Goal: Task Accomplishment & Management: Manage account settings

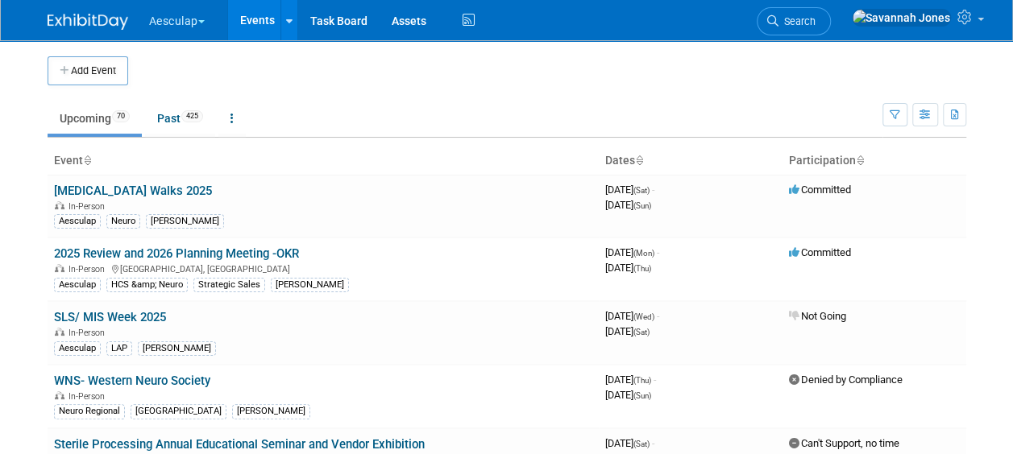
click at [174, 24] on button "Aesculap" at bounding box center [185, 17] width 77 height 35
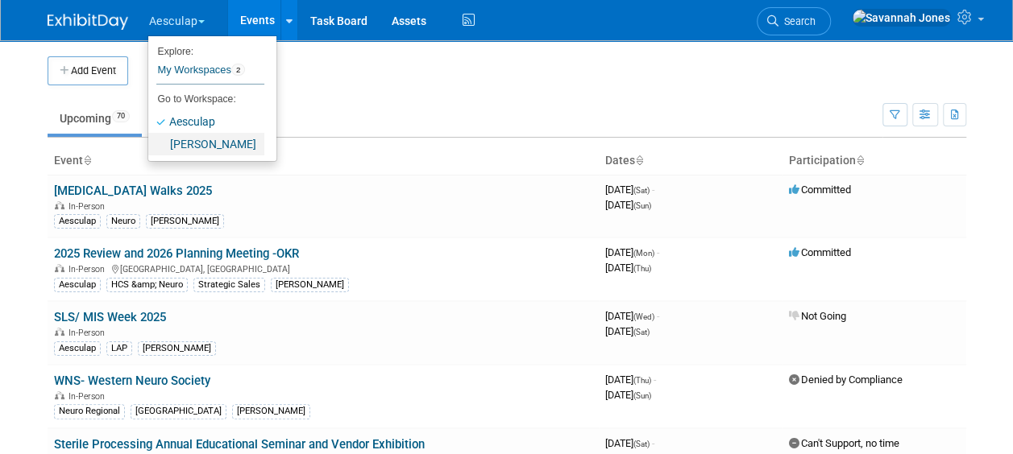
click at [190, 149] on link "[PERSON_NAME]" at bounding box center [206, 144] width 116 height 23
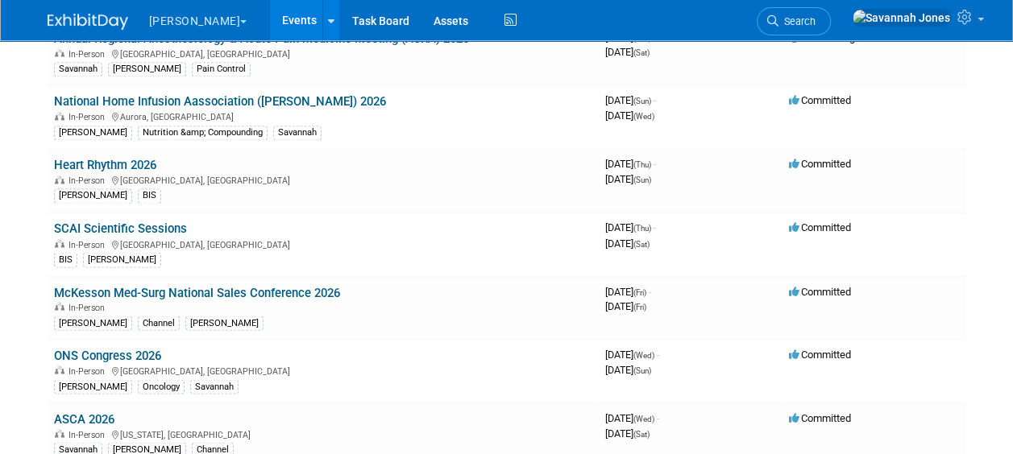
scroll to position [529, 0]
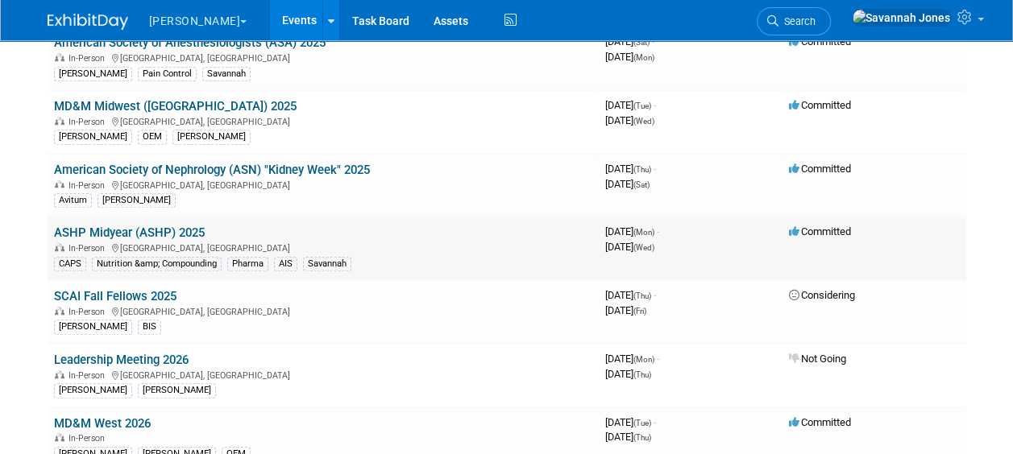
click at [181, 228] on link "ASHP Midyear (ASHP) 2025" at bounding box center [129, 233] width 151 height 15
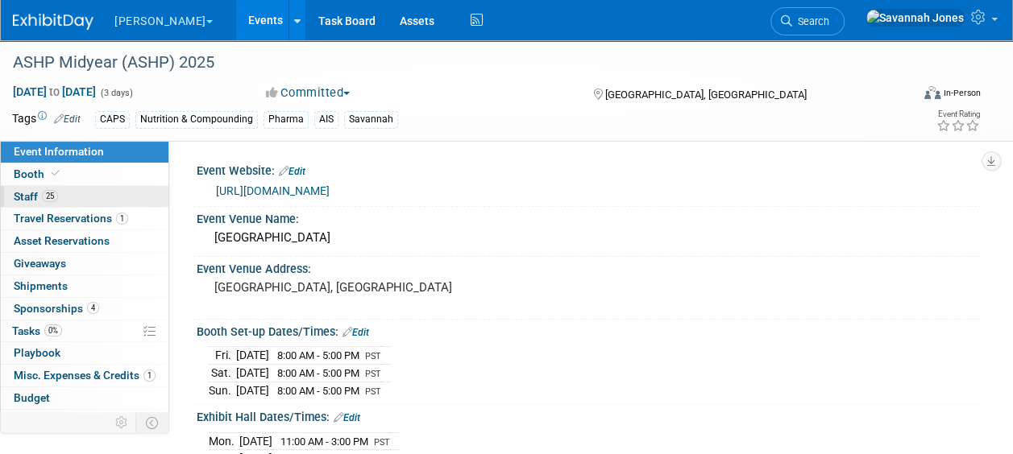
click at [69, 199] on link "25 Staff 25" at bounding box center [85, 197] width 168 height 22
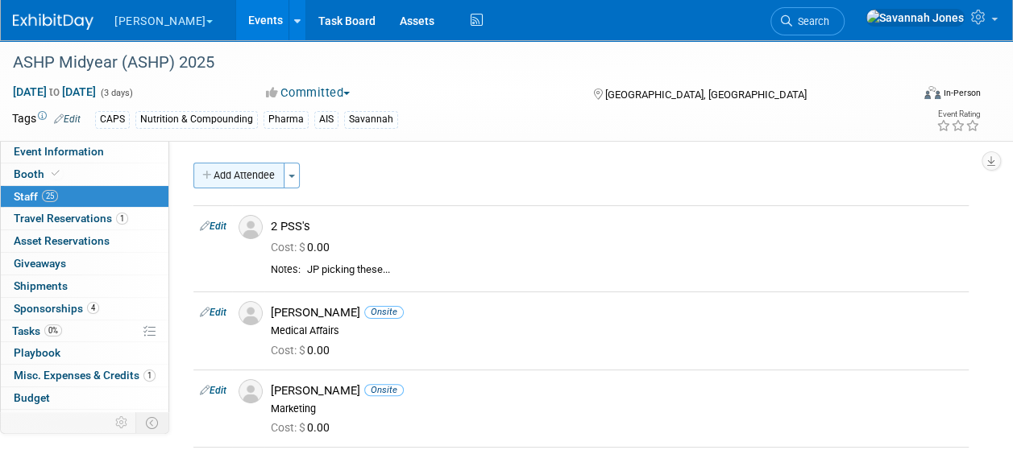
click at [235, 174] on button "Add Attendee" at bounding box center [238, 176] width 91 height 26
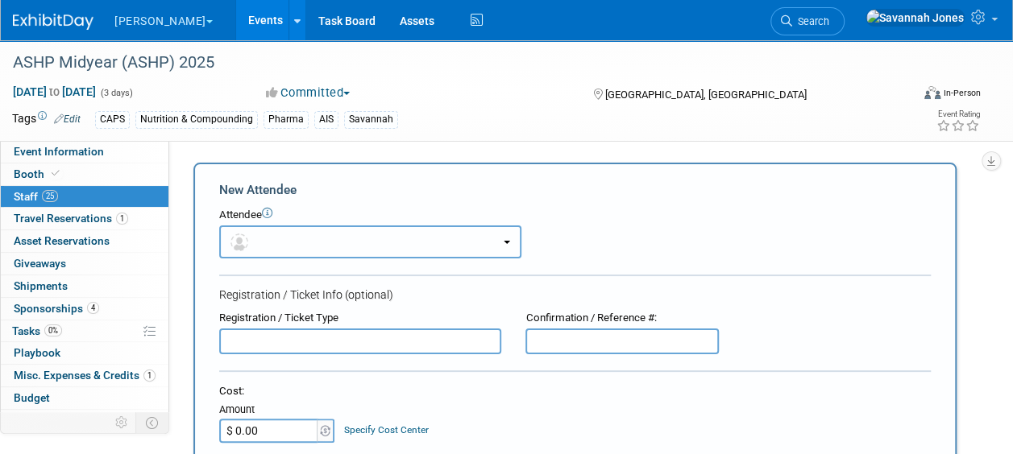
click at [296, 248] on button "button" at bounding box center [370, 242] width 302 height 33
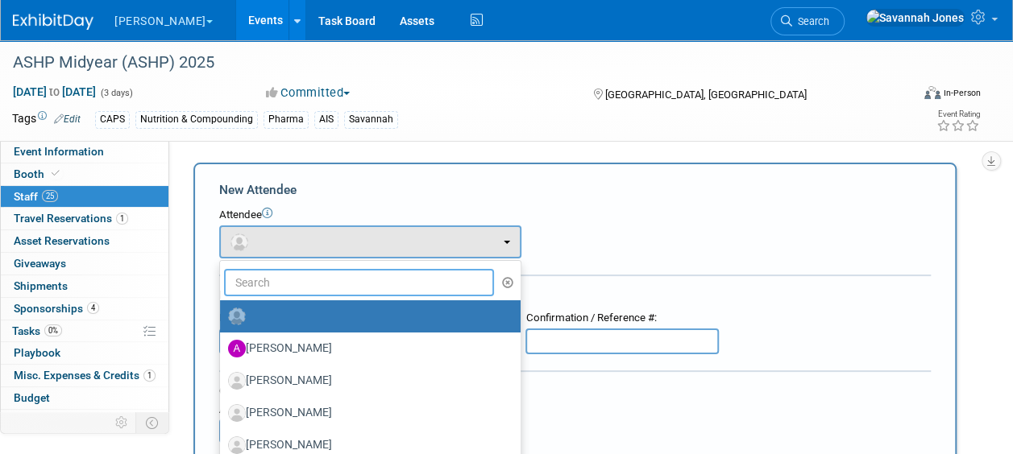
click at [293, 289] on input "text" at bounding box center [359, 282] width 270 height 27
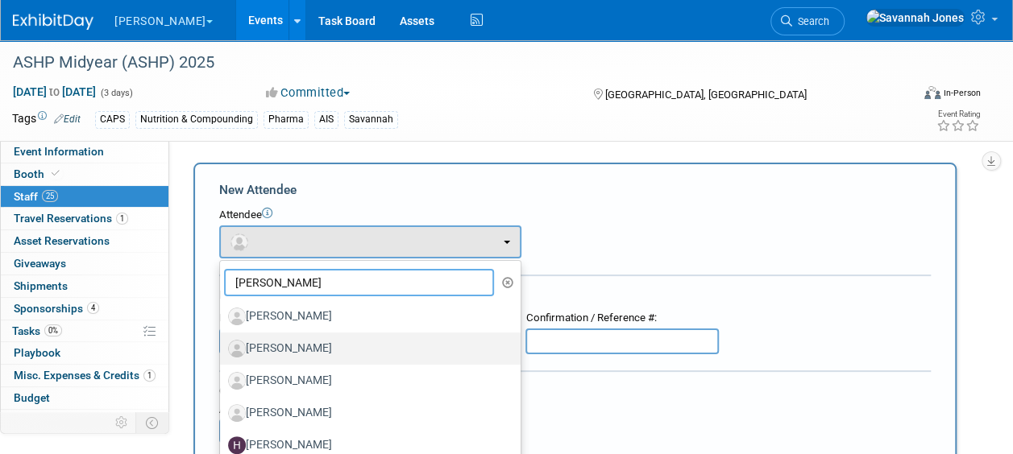
type input "[PERSON_NAME]"
click at [297, 333] on link "[PERSON_NAME]" at bounding box center [370, 349] width 301 height 32
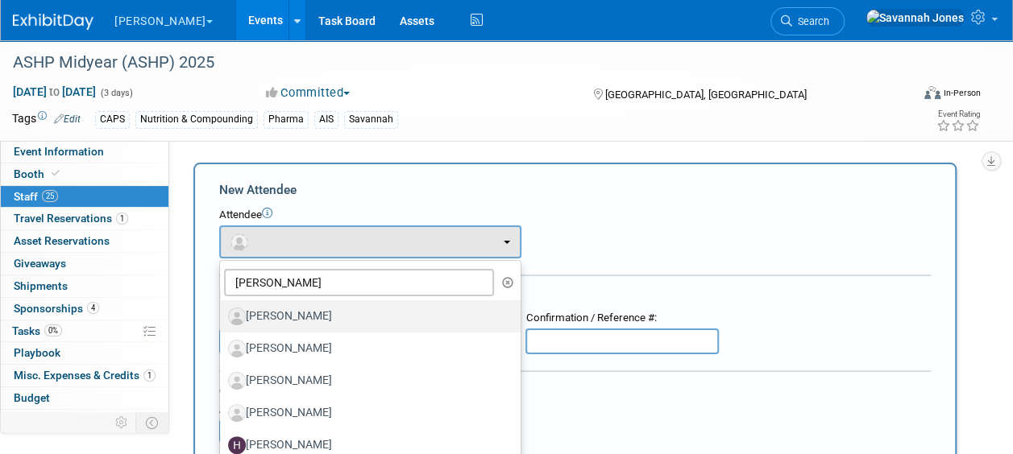
click at [290, 313] on label "[PERSON_NAME]" at bounding box center [366, 317] width 276 height 26
click at [222, 313] on input "[PERSON_NAME]" at bounding box center [217, 314] width 10 height 10
select select "0aeadaff-caac-4698-99bb-2ca16186229a"
select select "100"
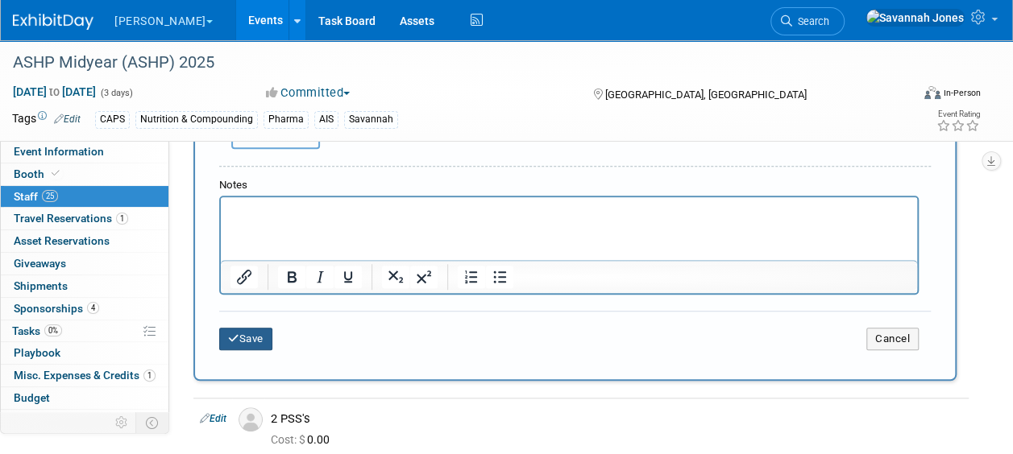
click at [259, 335] on button "Save" at bounding box center [245, 339] width 53 height 23
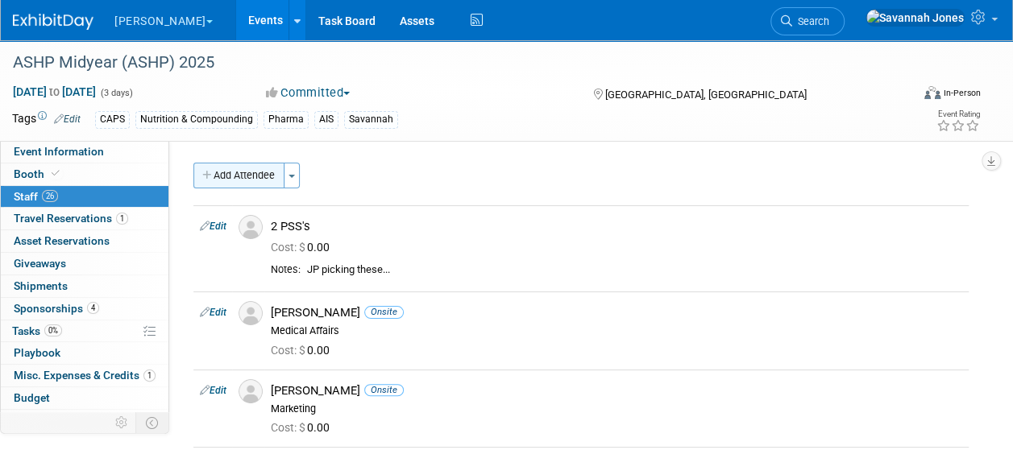
click at [226, 169] on button "Add Attendee" at bounding box center [238, 176] width 91 height 26
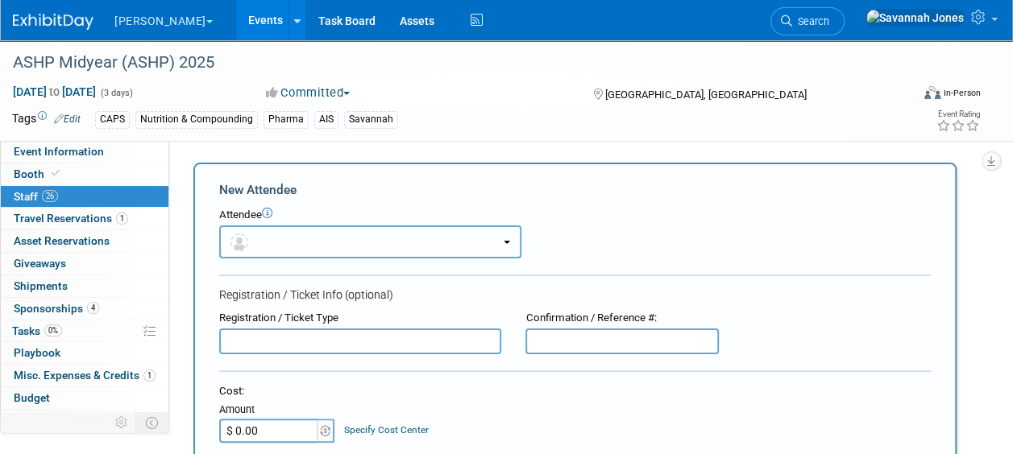
click at [255, 240] on button "button" at bounding box center [370, 242] width 302 height 33
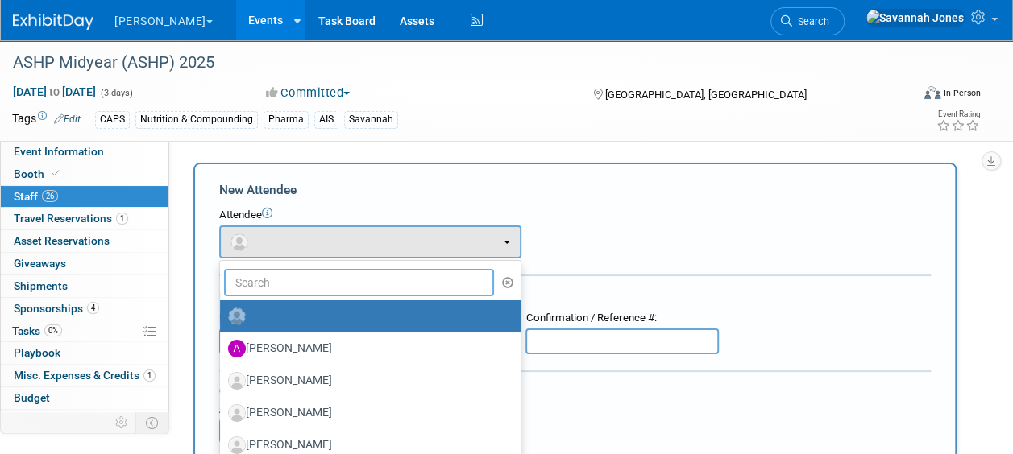
click at [268, 290] on input "text" at bounding box center [359, 282] width 270 height 27
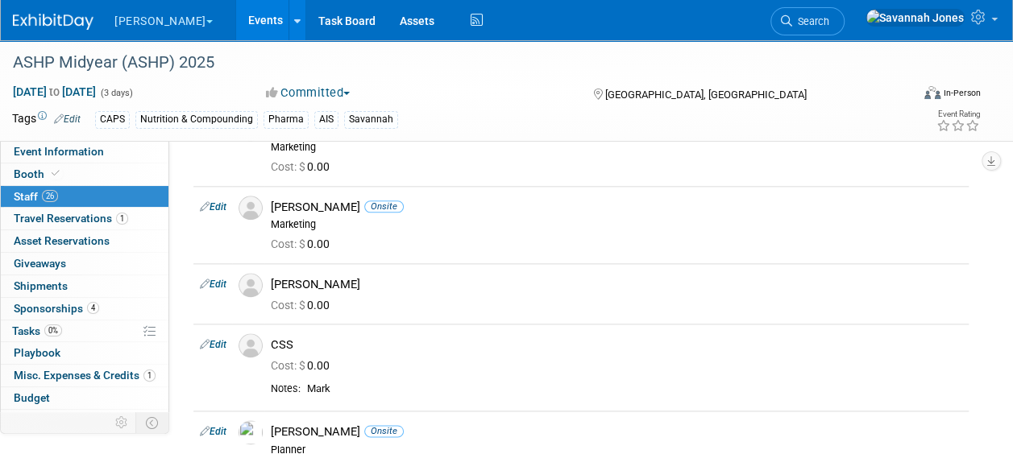
scroll to position [865, 0]
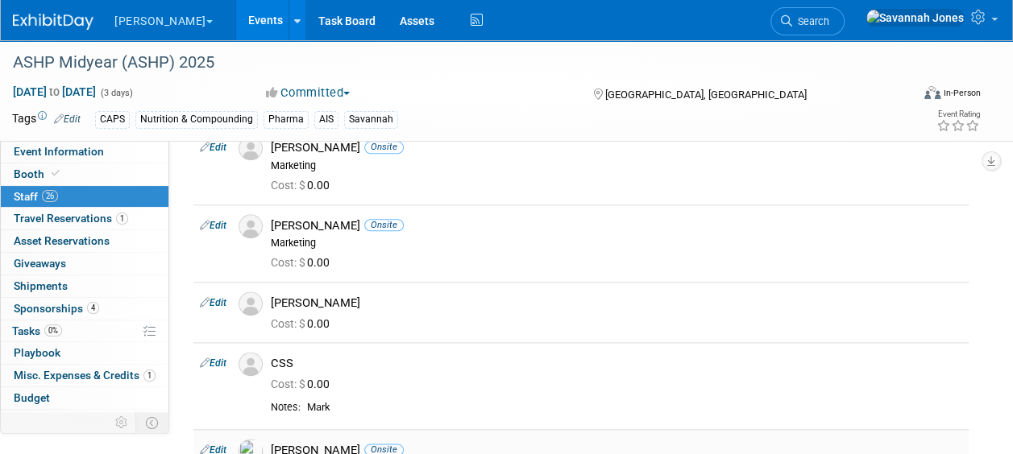
type input "drew"
click at [954, 268] on div "Cost: $ 0.00" at bounding box center [616, 263] width 691 height 15
click at [200, 362] on icon at bounding box center [205, 363] width 10 height 17
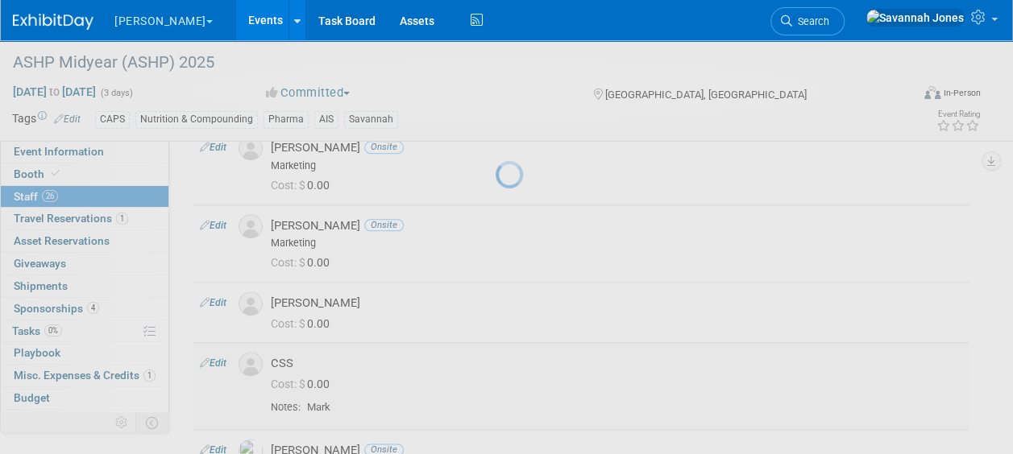
select select "ee719277-264a-4c2e-a4a0-02f06285ac9e"
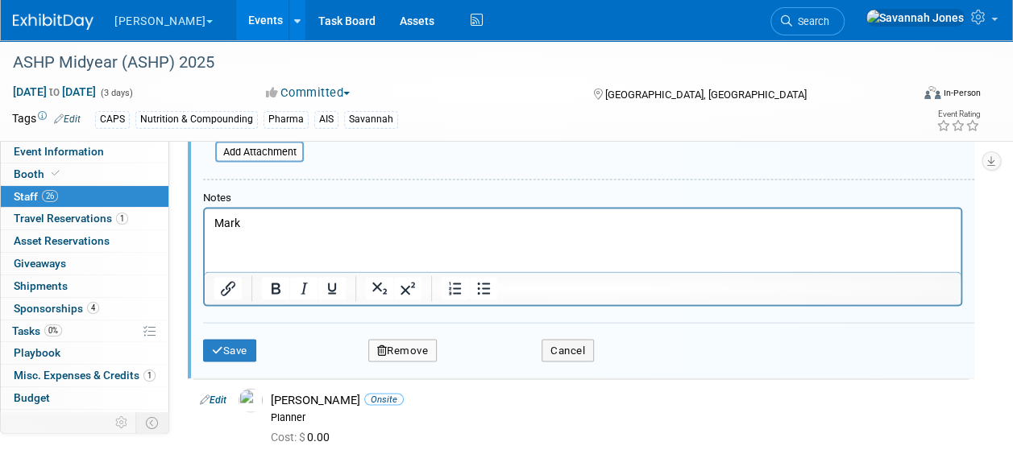
scroll to position [1475, 0]
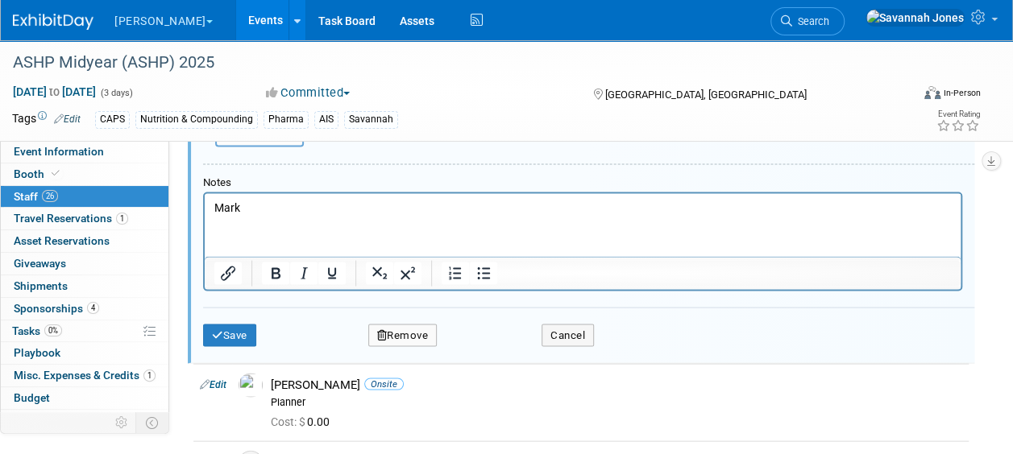
drag, startPoint x: 329, startPoint y: 284, endPoint x: 393, endPoint y: 343, distance: 87.8
click at [393, 343] on div "Save Remove Cancel" at bounding box center [588, 333] width 771 height 52
click at [392, 332] on button "Remove" at bounding box center [402, 335] width 69 height 23
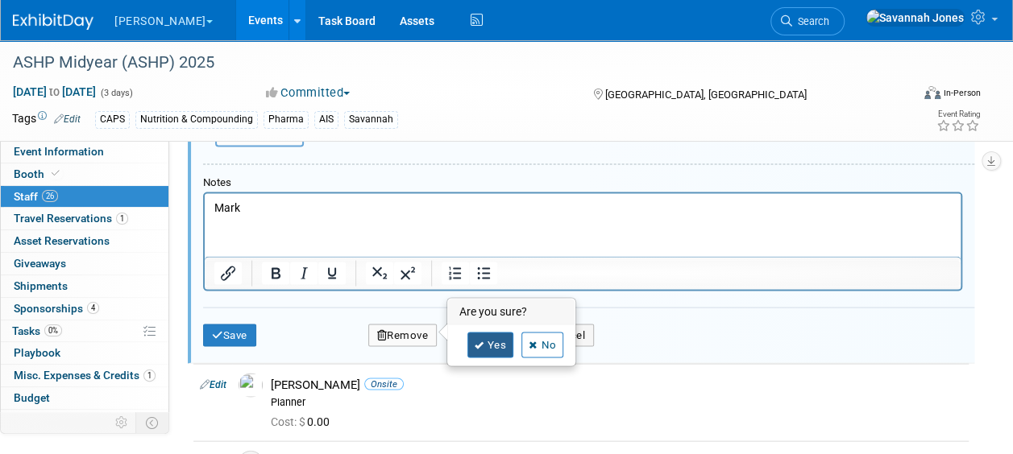
click at [494, 351] on link "Yes" at bounding box center [490, 345] width 47 height 26
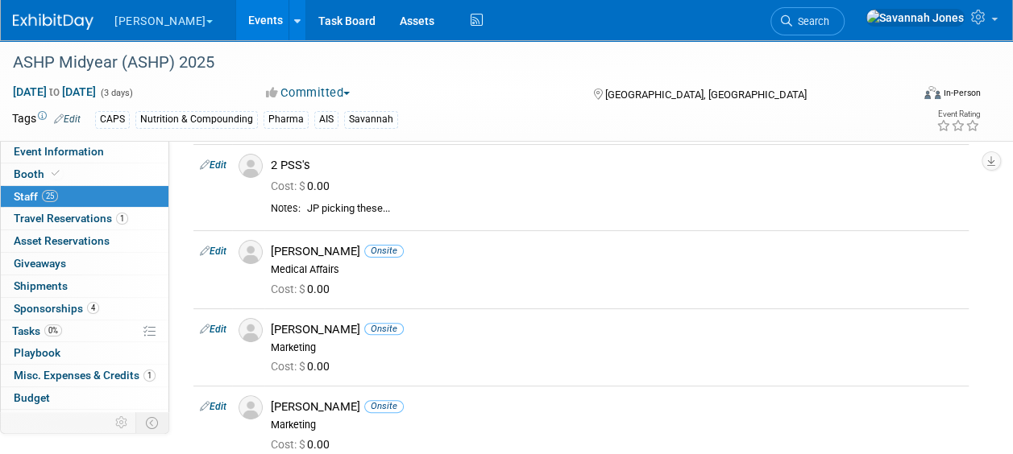
scroll to position [0, 0]
